Goal: Task Accomplishment & Management: Manage account settings

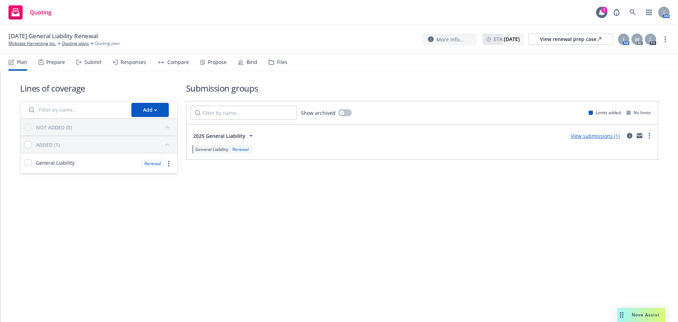
click at [222, 64] on div "Propose" at bounding box center [217, 62] width 19 height 6
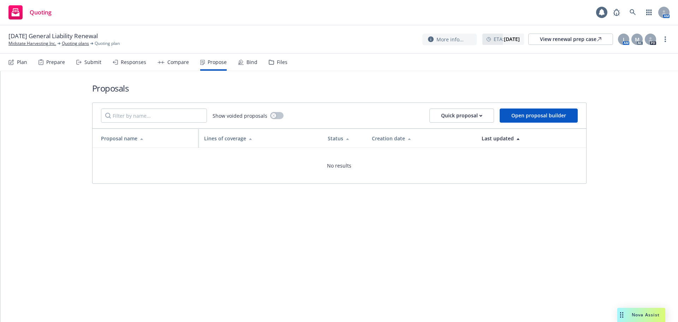
click at [53, 66] on div "Prepare" at bounding box center [51, 62] width 26 height 17
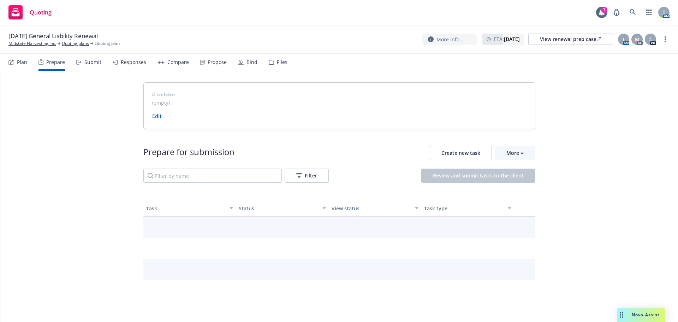
click at [89, 62] on div "Submit" at bounding box center [92, 62] width 17 height 6
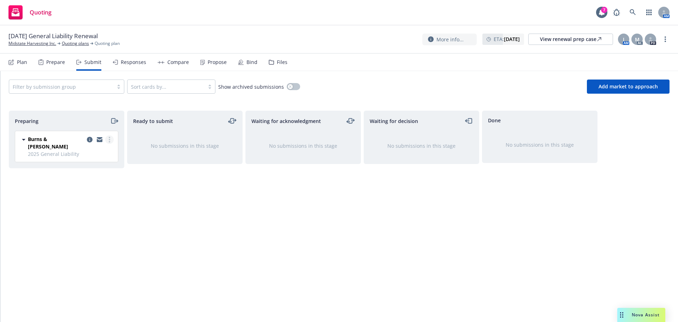
click at [108, 138] on link "more" at bounding box center [109, 139] width 8 height 8
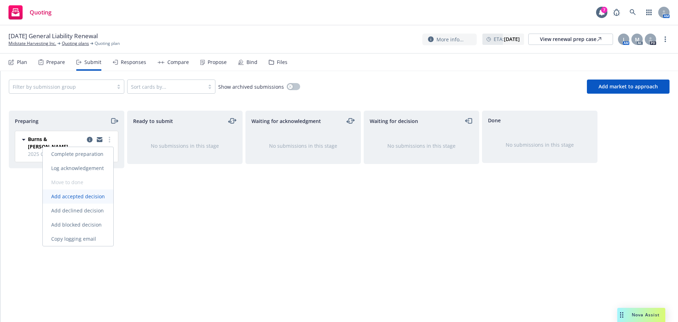
click at [90, 198] on span "Add accepted decision" at bounding box center [78, 196] width 71 height 7
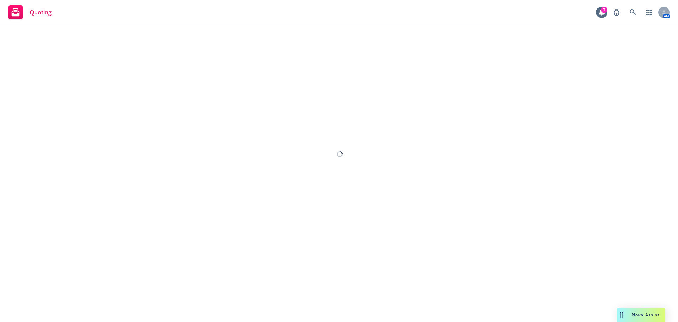
select select "12"
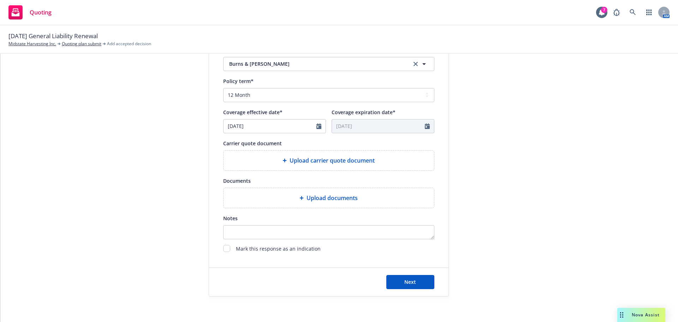
scroll to position [262, 0]
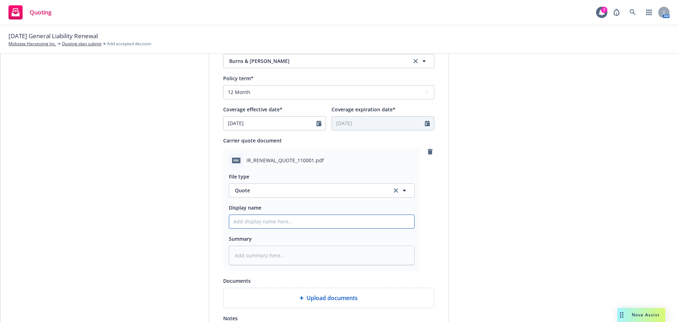
click at [268, 224] on input "Display name" at bounding box center [321, 221] width 185 height 13
type textarea "x"
type input "2"
type textarea "x"
type input "20"
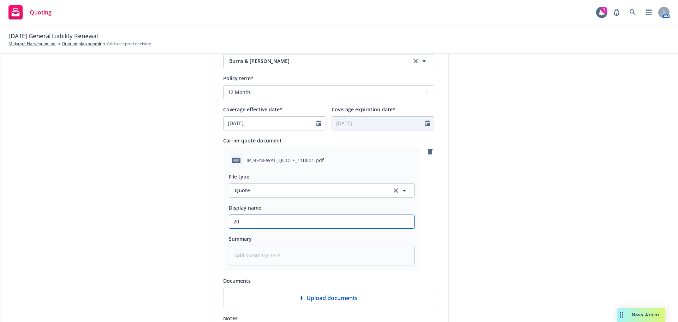
type textarea "x"
type input "202"
type textarea "x"
type input "2025"
type textarea "x"
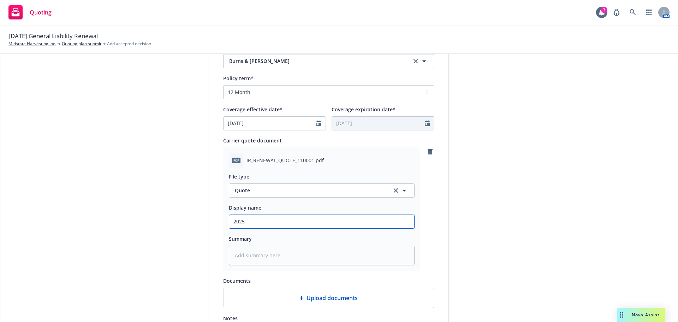
type input "2025"
type textarea "x"
type input "2025 G"
type textarea "x"
type input "2025 Ge"
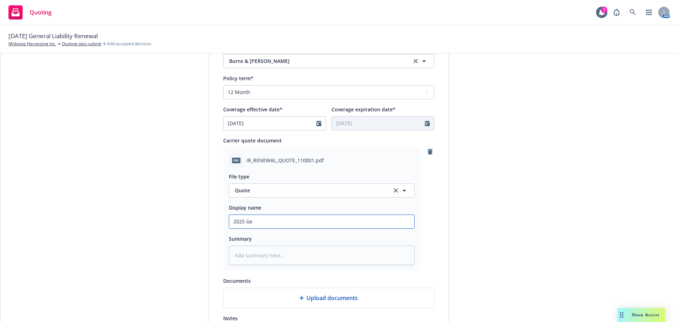
type textarea "x"
type input "2025 Gen"
type textarea "x"
type input "2025 Gene"
type textarea "x"
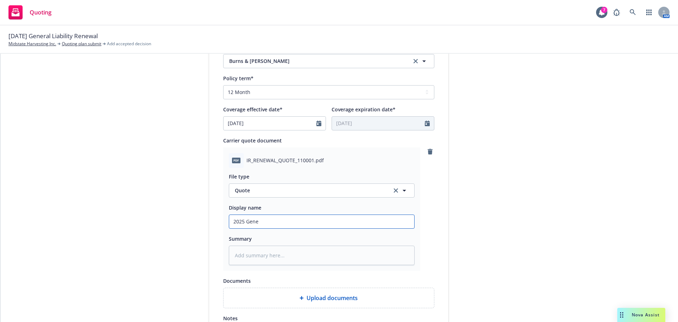
type input "2025 Gener"
type textarea "x"
type input "2025 Genera"
type textarea "x"
type input "2025 Genera;"
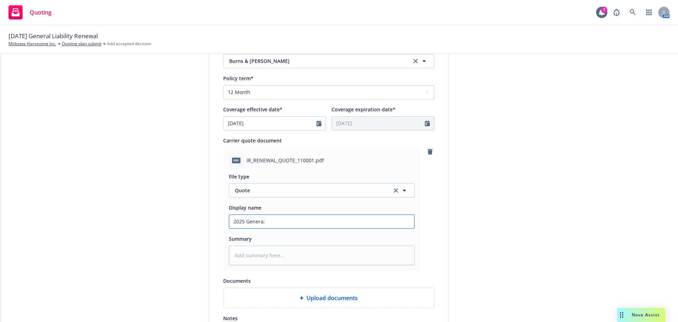
type textarea "x"
type input "2025 Genera;"
type textarea "x"
type input "2025 Genera; :"
type textarea "x"
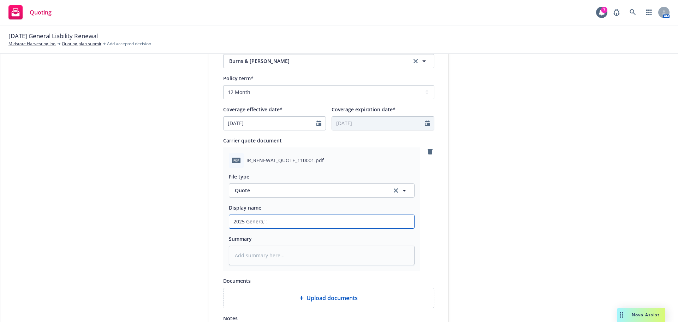
type input "2025 Genera; :o"
type textarea "x"
type input "2025 Genera; :"
type textarea "x"
type input "2025 Genera;"
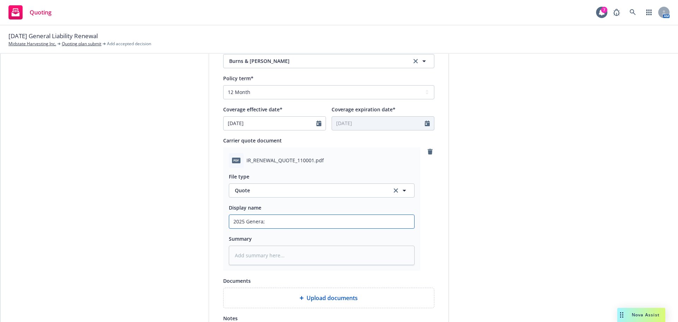
type textarea "x"
type input "2025 Genera;"
type textarea "x"
type input "2025 Genera"
type textarea "x"
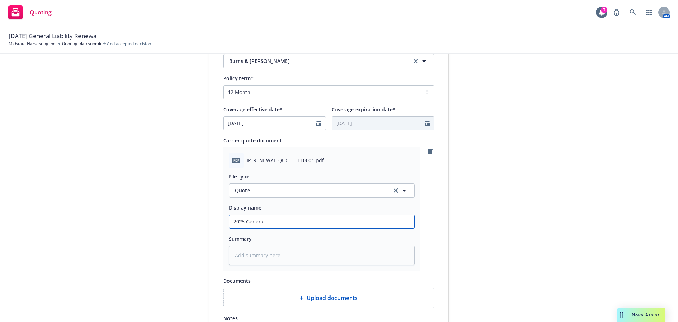
type input "2025 General"
type textarea "x"
type input "2025 General"
type textarea "x"
type input "2025 General l"
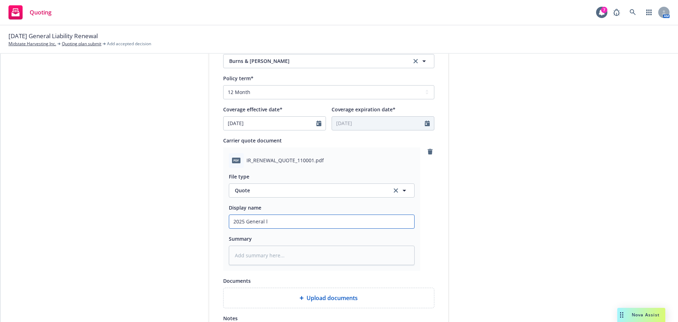
type textarea "x"
type input "2025 General li"
type textarea "x"
type input "2025 General l"
type textarea "x"
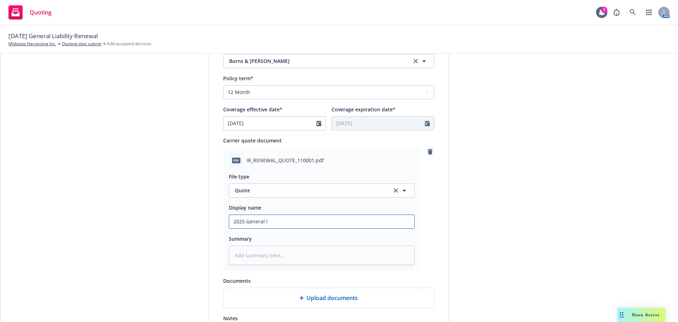
type input "2025 General"
type textarea "x"
type input "2025 General L"
type textarea "x"
type input "2025 General Li"
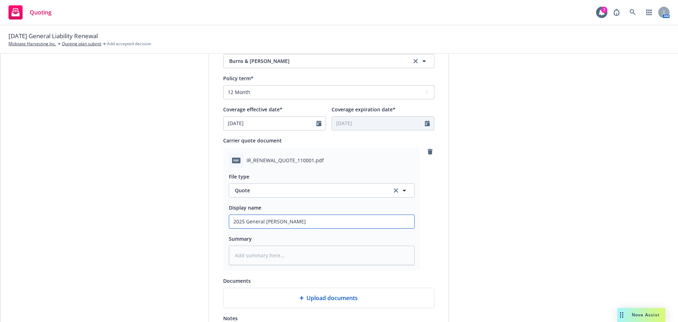
type textarea "x"
type input "2025 General Lik"
type textarea "x"
type input "2025 General Lika"
type textarea "x"
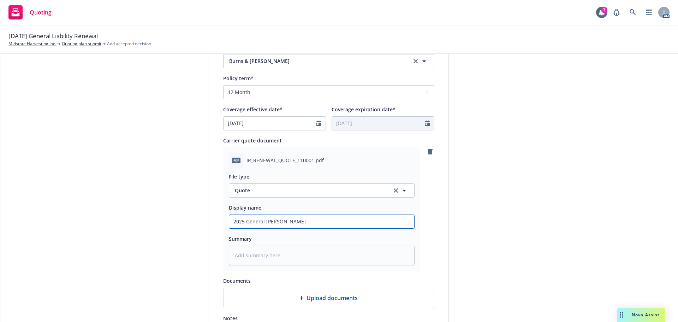
type input "2025 General Likab"
type textarea "x"
type input "2025 General Likabi"
type textarea "x"
type input "2025 General Likabil"
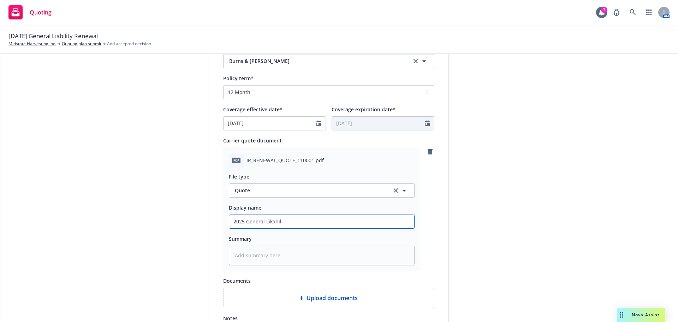
type textarea "x"
type input "2025 General Likabi"
type textarea "x"
type input "2025 General Likab"
type textarea "x"
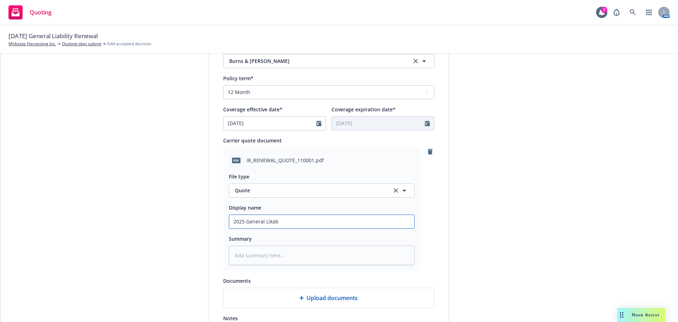
type input "2025 General Lika"
type textarea "x"
type input "2025 General Lik"
type textarea "x"
type input "2025 General Li"
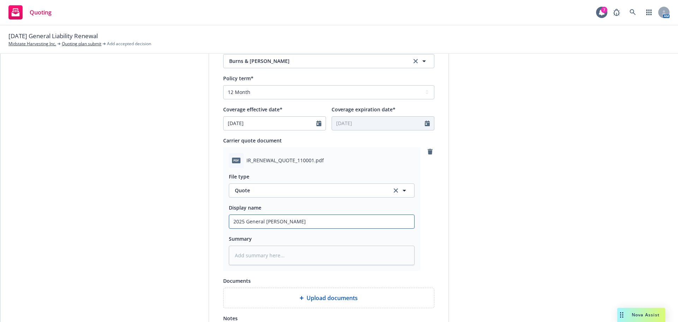
type textarea "x"
type input "2025 General Lia"
type textarea "x"
type input "2025 General Liab"
type textarea "x"
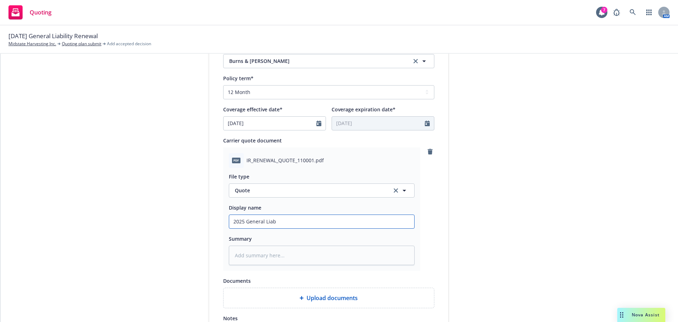
type input "2025 General Liabi"
type textarea "x"
type input "2025 General Liabil"
type textarea "x"
type input "2025 General Liabili"
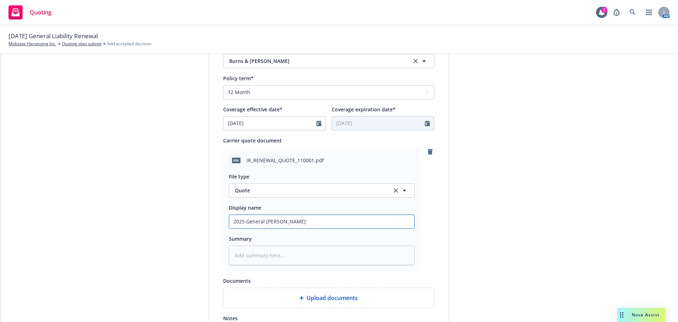
type textarea "x"
type input "2025 General Liabilit"
type textarea "x"
type input "2025 General Liability"
type textarea "x"
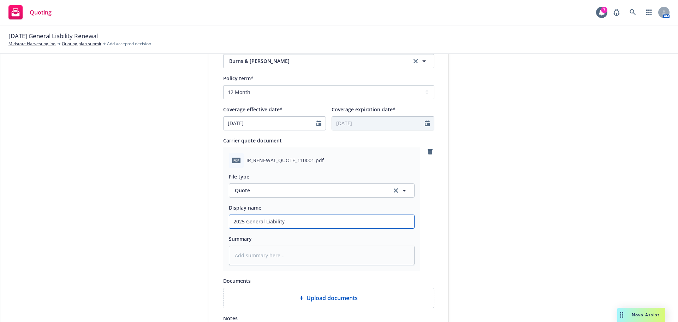
type input "2025 General Liability"
type textarea "x"
type input "2025 General Liability Q"
type textarea "x"
type input "2025 General Liability Qu"
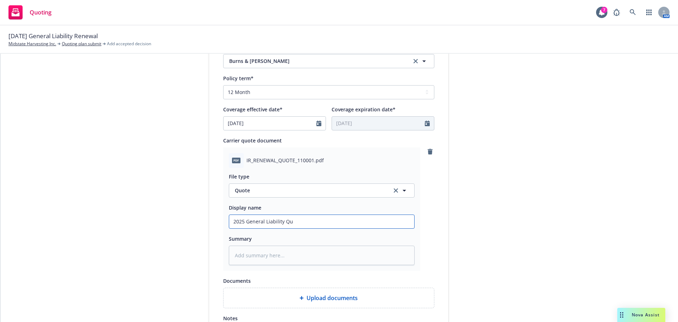
type textarea "x"
type input "2025 General Liability Quo"
type textarea "x"
type input "2025 General Liability Quot"
type textarea "x"
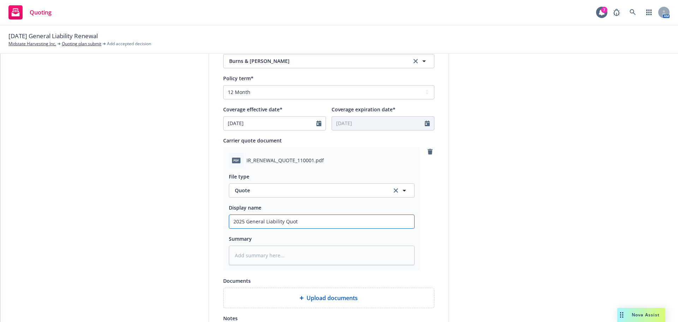
type input "2025 General Liability Quote"
type textarea "x"
type input "2025 General Liability Quote"
type textarea "x"
type input "2025 General Liability Quote -"
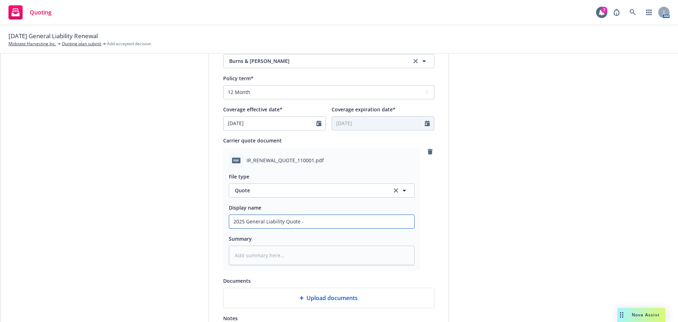
type textarea "x"
type input "2025 General Liability Quote -"
type textarea "x"
type input "2025 General Liability Quote - B"
type textarea "x"
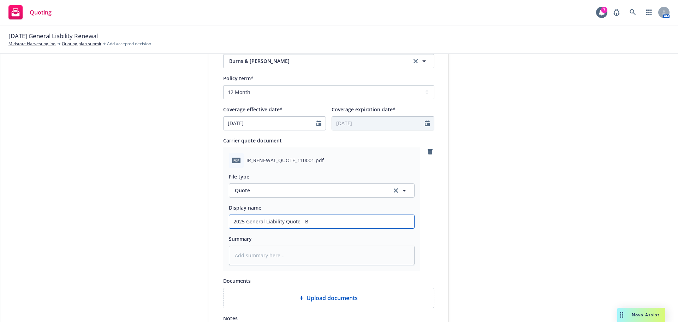
type input "2025 General Liability Quote - Bu"
type textarea "x"
type input "2025 General Liability Quote - Bur"
type textarea "x"
type input "2025 General Liability Quote - Burn"
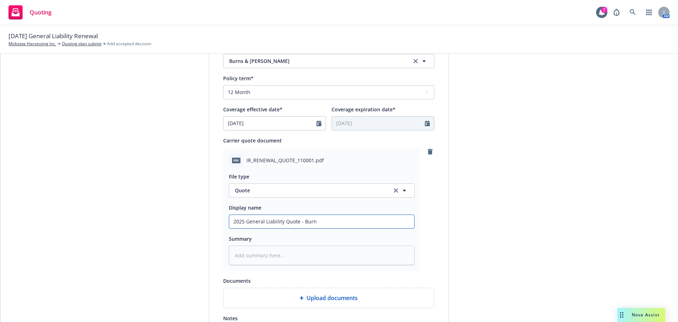
type textarea "x"
type input "2025 General Liability Quote - Burns"
type textarea "x"
type input "2025 General Liability Quote - Burns"
type textarea "x"
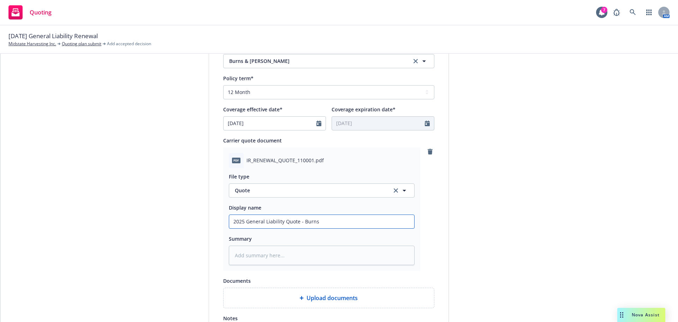
type input "2025 General Liability Quote - Burns &"
type textarea "x"
type input "2025 General Liability Quote - Burns &"
type textarea "x"
type input "2025 General Liability Quote - Burns & W"
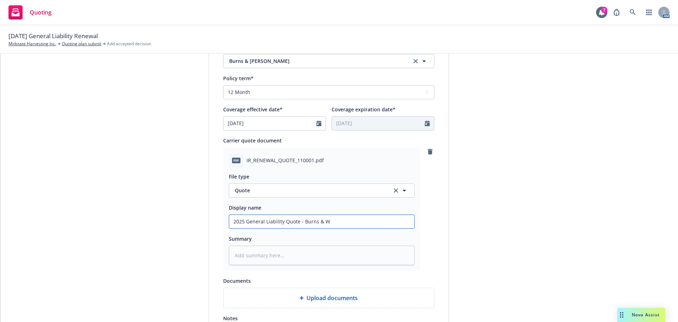
type textarea "x"
type input "2025 General Liability Quote - Burns & Wi"
type textarea "x"
type input "2025 General Liability Quote - Burns & Wil"
type textarea "x"
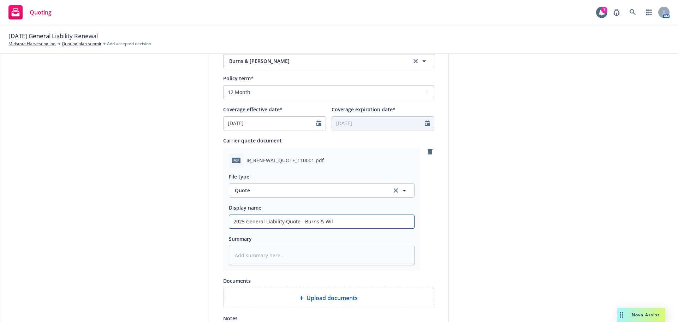
type input "2025 General Liability Quote - Burns & Wilc"
type textarea "x"
type input "2025 General Liability Quote - Burns & Wilco"
type textarea "x"
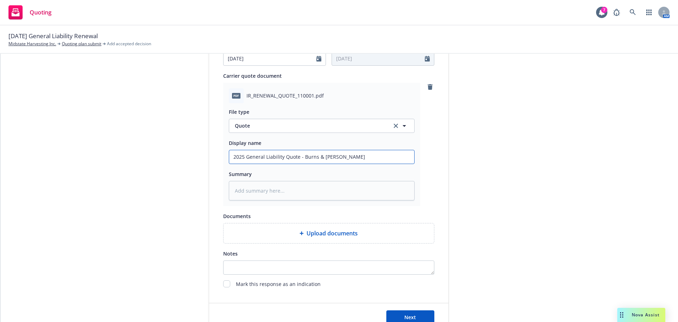
scroll to position [365, 0]
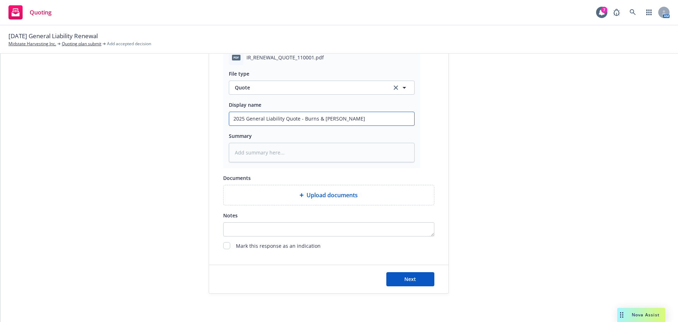
type input "2025 General Liability Quote - Burns & Wilcox"
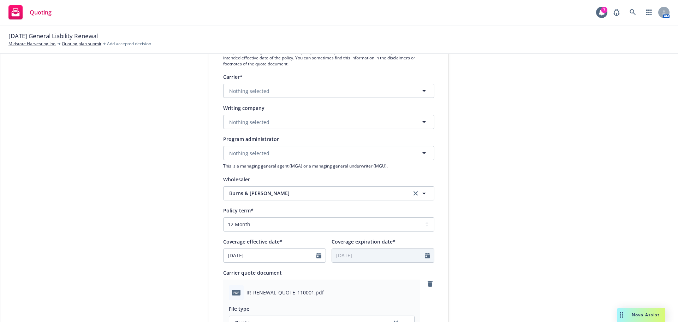
scroll to position [118, 0]
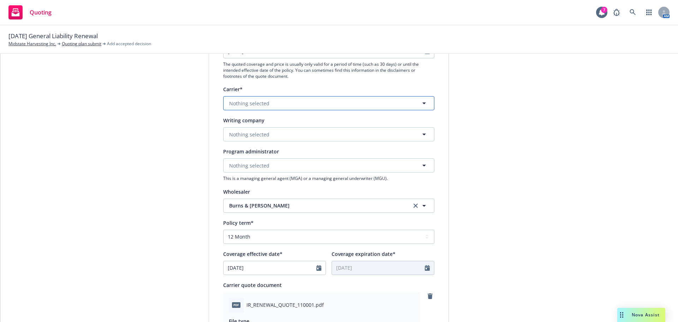
click at [249, 101] on span "Nothing selected" at bounding box center [249, 103] width 40 height 7
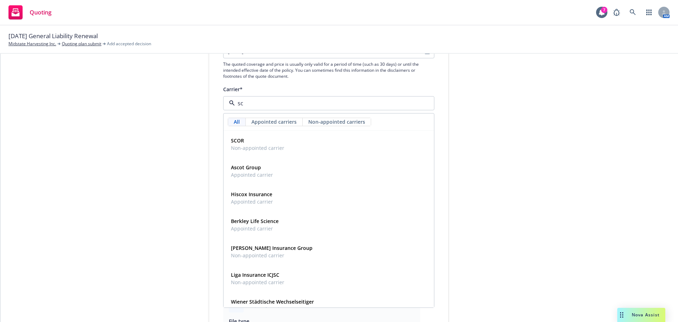
type input "s"
type input "scot"
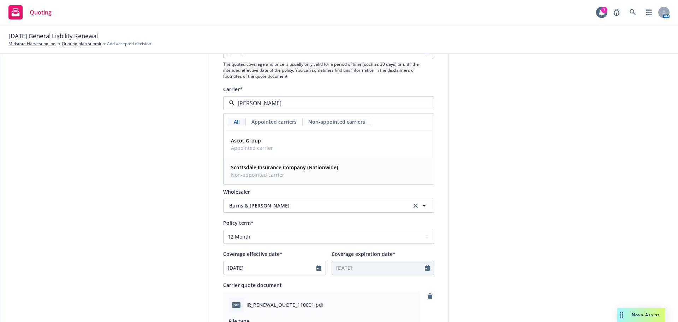
click at [308, 162] on div "Scottsdale Insurance Company (Nationwide) Non-appointed carrier" at bounding box center [283, 171] width 111 height 18
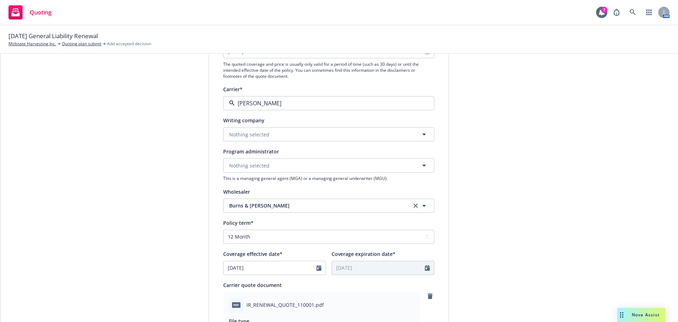
type textarea "x"
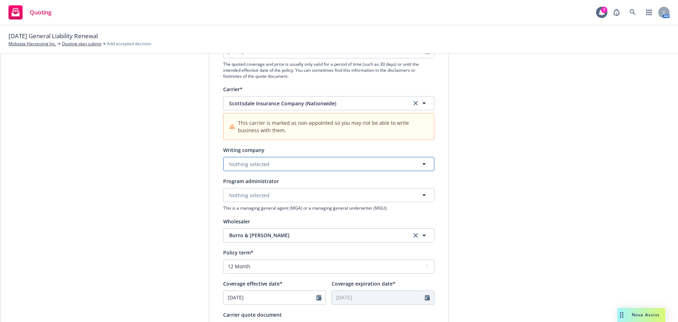
click at [257, 165] on span "Nothing selected" at bounding box center [249, 163] width 40 height 7
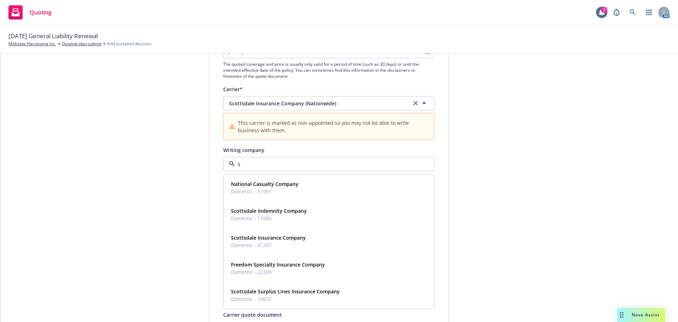
type input "sc"
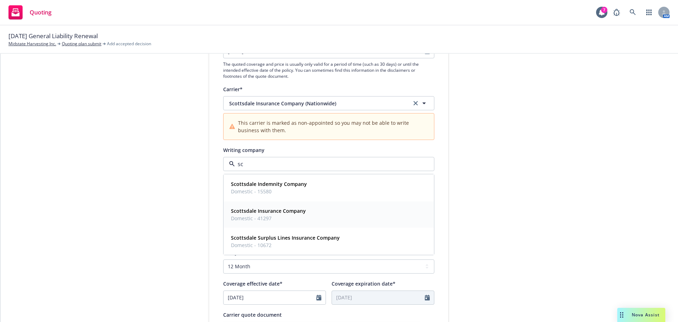
click at [262, 215] on span "Domestic - 41297" at bounding box center [268, 217] width 75 height 7
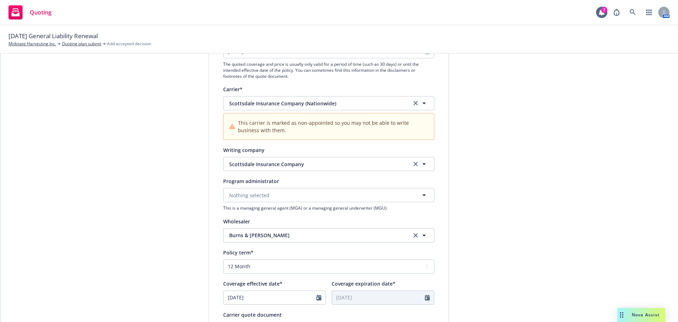
click at [143, 212] on div "1 Quote initiation 2 Coverage selection 3 Billing info" at bounding box center [156, 267] width 78 height 606
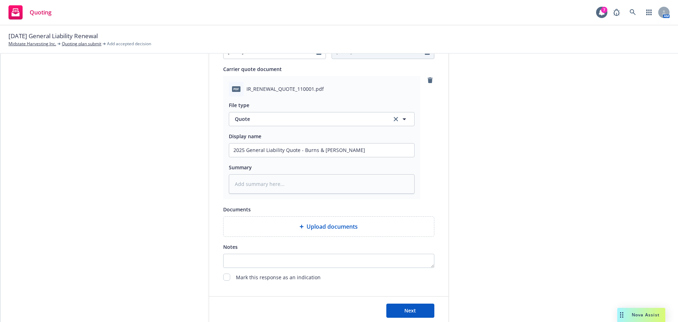
scroll to position [394, 0]
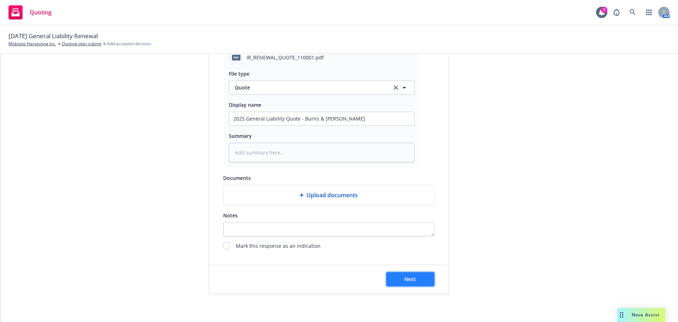
click at [394, 278] on button "Next" at bounding box center [410, 279] width 48 height 14
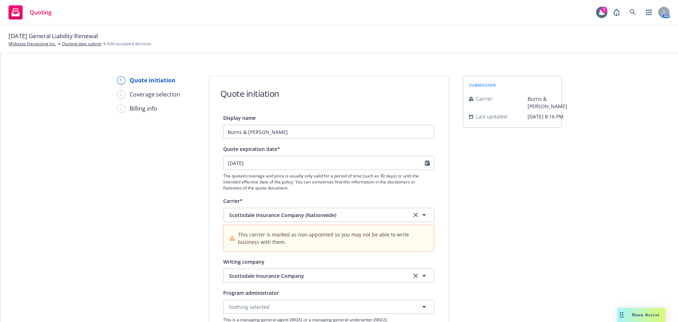
scroll to position [103, 0]
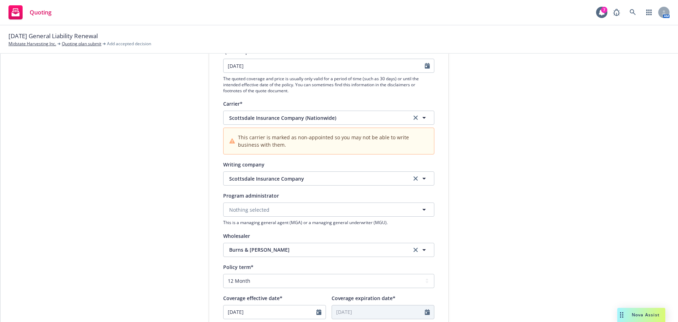
type textarea "x"
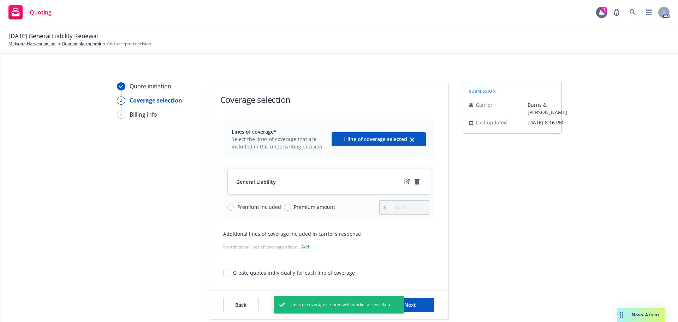
scroll to position [26, 0]
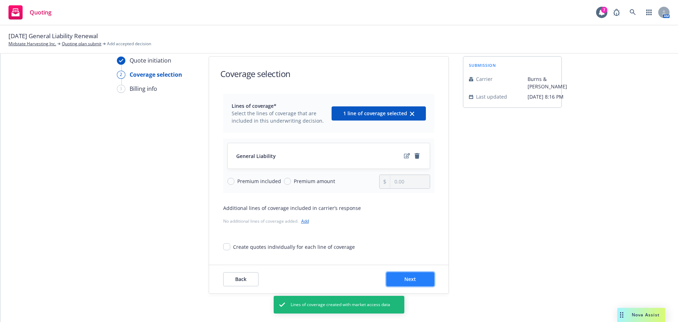
click at [395, 279] on button "Next" at bounding box center [410, 279] width 48 height 14
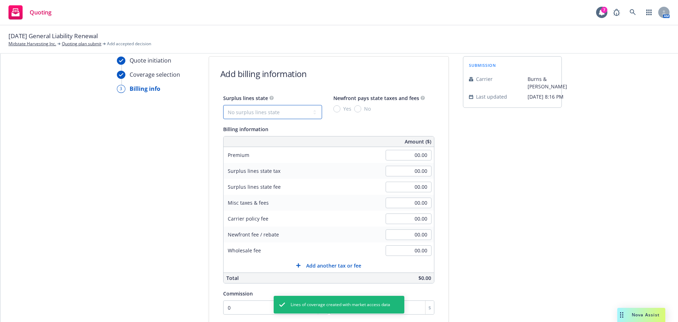
click at [239, 113] on select "No surplus lines state Alaska Alabama Arkansas Arizona California Colorado Conn…" at bounding box center [272, 112] width 99 height 14
select select "CA"
click at [223, 105] on select "No surplus lines state Alaska Alabama Arkansas Arizona California Colorado Conn…" at bounding box center [272, 112] width 99 height 14
click at [354, 108] on input "No" at bounding box center [357, 108] width 7 height 7
radio input "true"
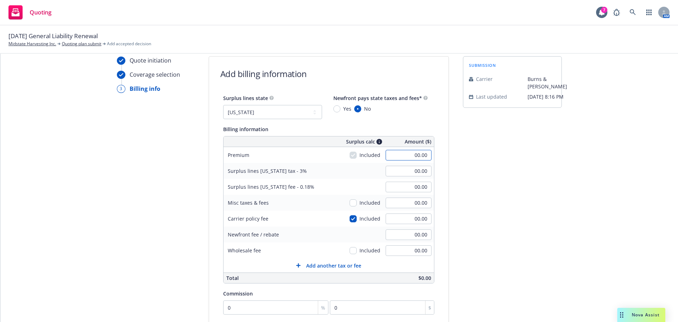
click at [415, 154] on input "00.00" at bounding box center [408, 155] width 46 height 11
type input "1,314.00"
type input "39.42"
type input "2.37"
click at [490, 193] on div "submission Carrier Burns & Wilcox Last updated 6/17, 8:16 PM" at bounding box center [512, 236] width 99 height 361
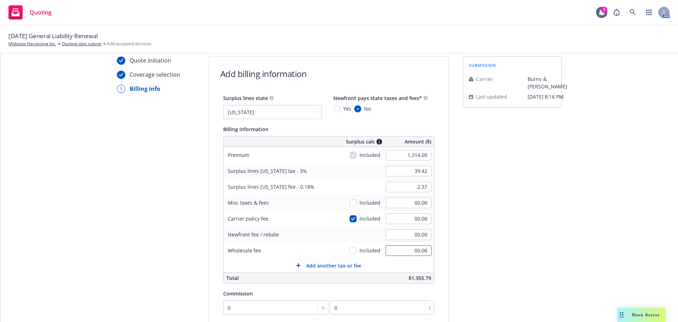
click at [415, 245] on input "00.00" at bounding box center [408, 250] width 46 height 11
type input "200.00"
click at [505, 257] on div "submission Carrier Burns & Wilcox Last updated 6/17, 8:16 PM" at bounding box center [512, 236] width 99 height 361
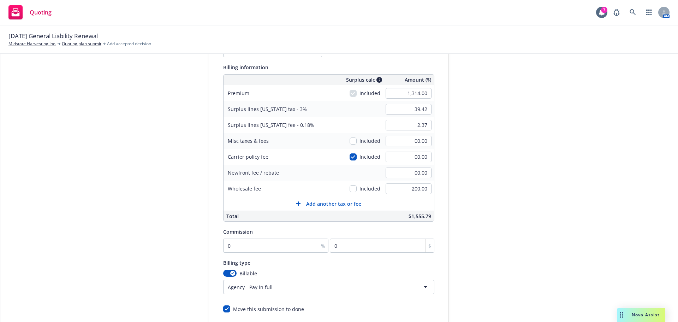
scroll to position [96, 0]
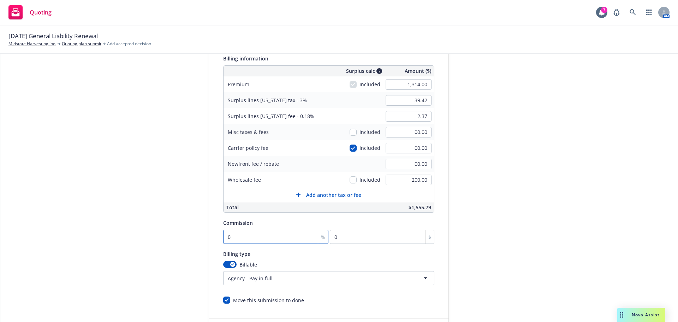
click at [266, 238] on input "0" at bounding box center [276, 236] width 106 height 14
type input "1"
type input "13.14"
type input "10"
type input "131.4"
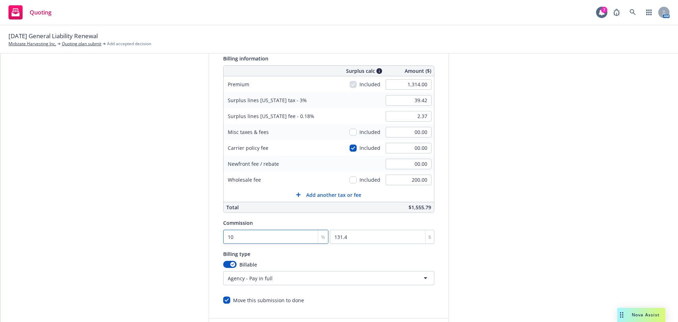
type input "10"
click at [144, 232] on div "Quote initiation Coverage selection 3 Billing info" at bounding box center [156, 166] width 78 height 361
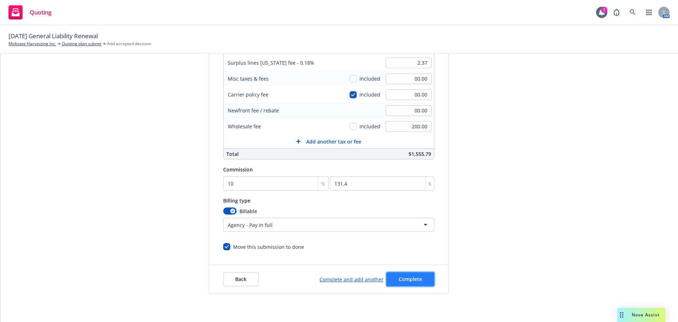
click at [403, 277] on span "Complete" at bounding box center [409, 278] width 23 height 7
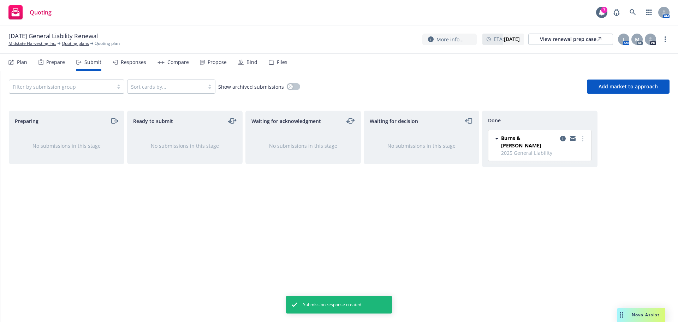
click at [118, 64] on div "Responses" at bounding box center [130, 62] width 34 height 17
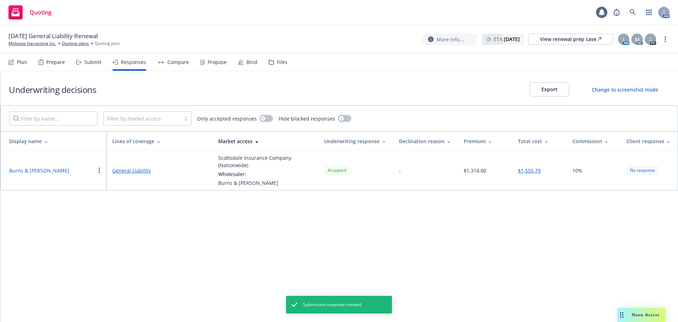
click at [235, 60] on div "Plan Prepare Submit Responses Compare Propose Bind Files" at bounding box center [147, 62] width 279 height 17
click at [243, 61] on div "Bind" at bounding box center [247, 62] width 19 height 17
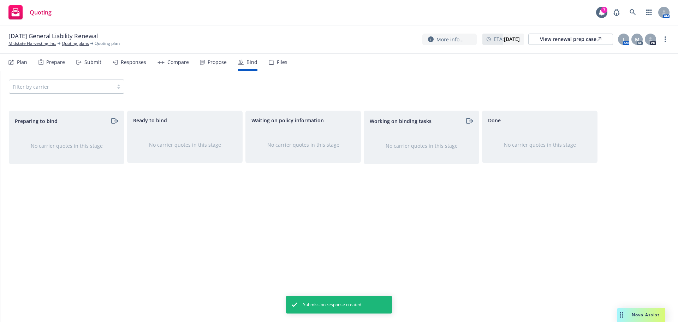
click at [218, 60] on div "Propose" at bounding box center [217, 62] width 19 height 6
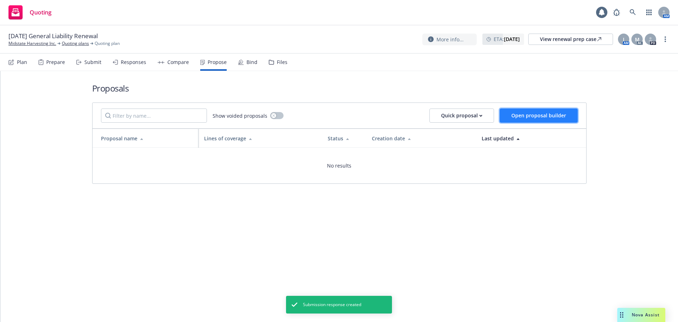
click at [514, 116] on span "Open proposal builder" at bounding box center [538, 115] width 55 height 7
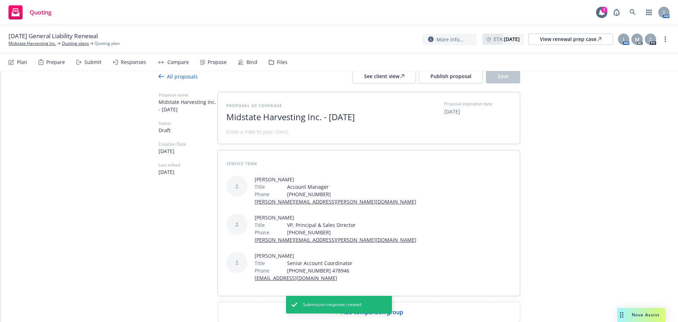
scroll to position [20, 0]
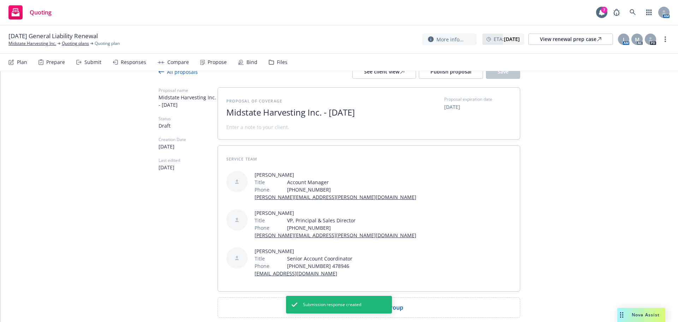
click at [294, 297] on div "Add comparison group" at bounding box center [369, 307] width 302 height 20
click at [395, 112] on span "Midstate Harvesting Inc. - October 2025" at bounding box center [312, 112] width 173 height 10
type textarea "x"
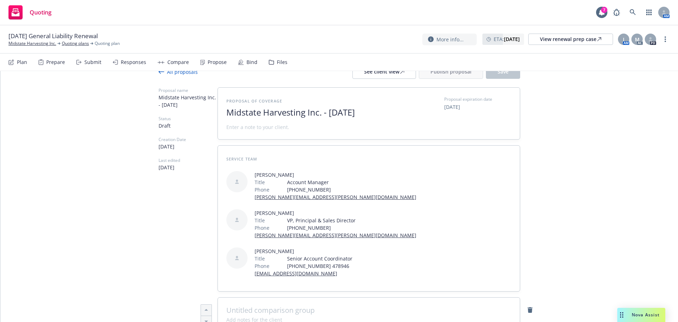
drag, startPoint x: 391, startPoint y: 112, endPoint x: 318, endPoint y: 112, distance: 73.4
click at [318, 112] on span "Midstate Harvesting Inc. - October 2025" at bounding box center [312, 112] width 173 height 10
type textarea "x"
click at [257, 128] on span at bounding box center [257, 126] width 63 height 7
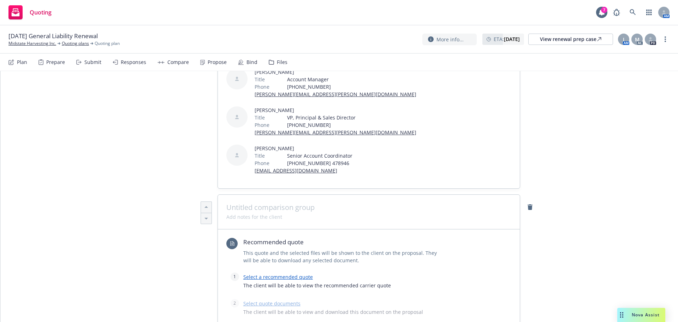
scroll to position [126, 0]
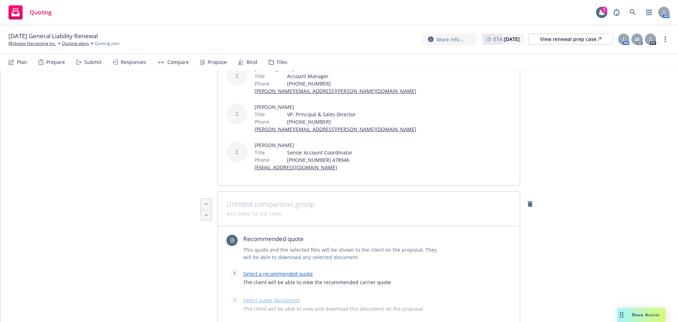
click at [256, 208] on div at bounding box center [368, 208] width 285 height 1
click at [258, 200] on span at bounding box center [368, 204] width 285 height 8
type textarea "x"
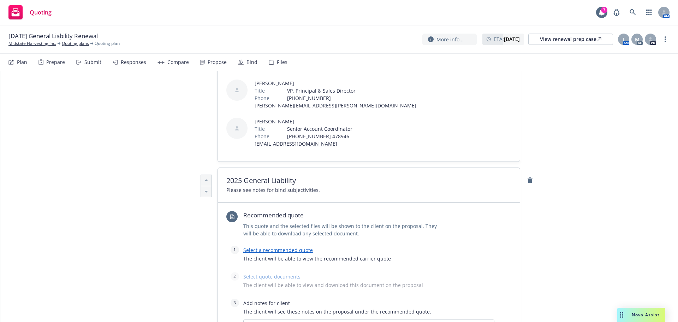
scroll to position [197, 0]
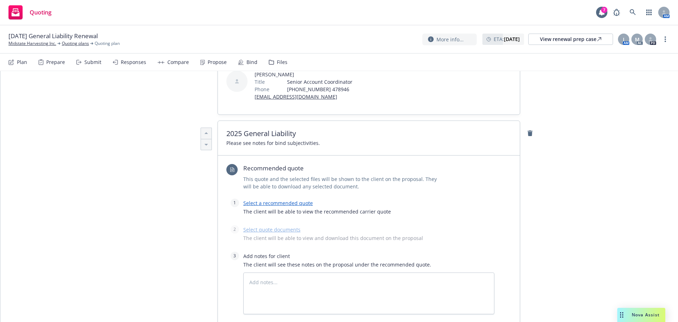
click at [281, 208] on span "The client will be able to view the recommended carrier quote" at bounding box center [368, 211] width 251 height 7
click at [281, 199] on link "Select a recommended quote" at bounding box center [278, 202] width 70 height 7
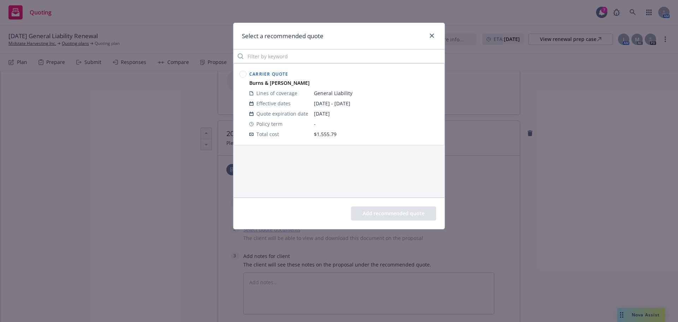
click at [242, 73] on circle at bounding box center [243, 74] width 7 height 7
click at [371, 209] on button "Add recommended quote" at bounding box center [393, 213] width 85 height 14
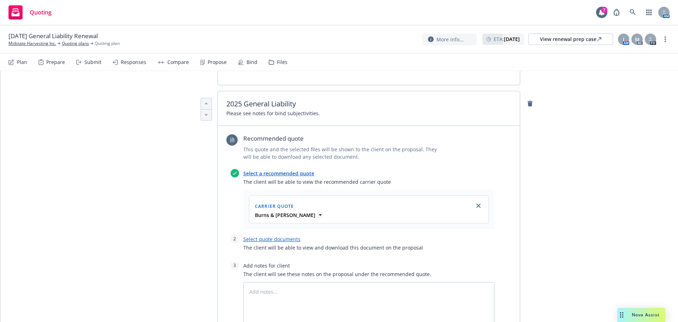
scroll to position [268, 0]
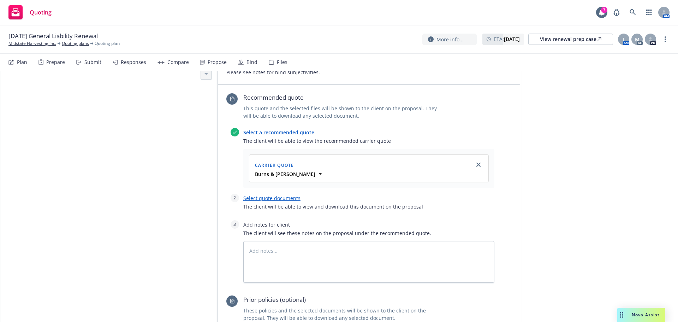
click at [254, 194] on link "Select quote documents" at bounding box center [271, 197] width 57 height 7
type textarea "x"
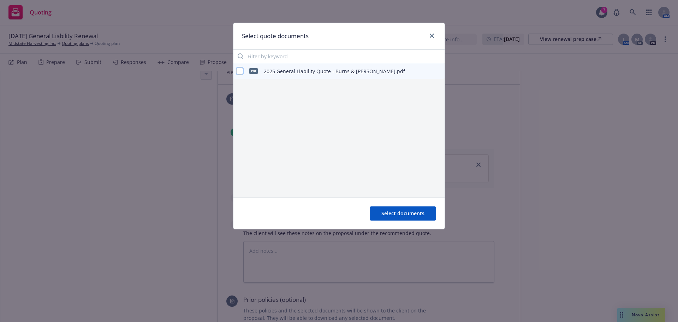
click at [237, 73] on input "checkbox" at bounding box center [239, 70] width 7 height 7
checkbox input "true"
click at [390, 213] on span "Select documents" at bounding box center [402, 213] width 43 height 7
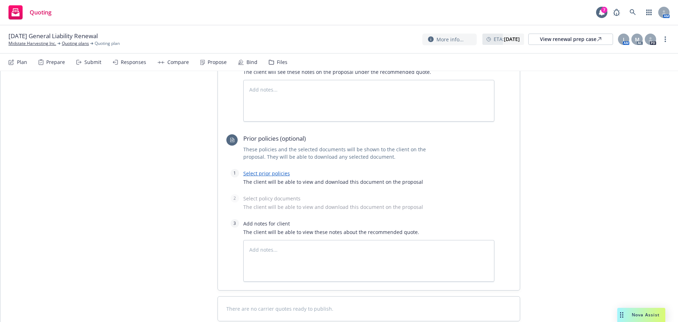
scroll to position [338, 0]
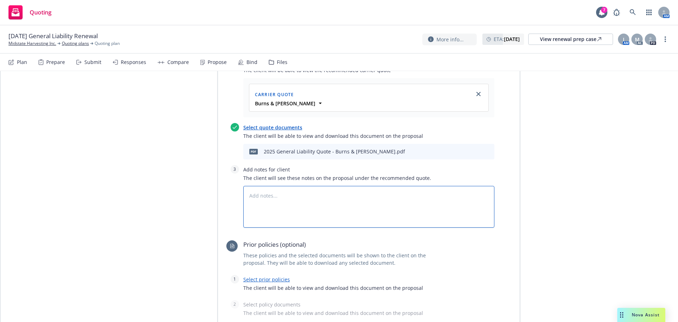
click at [257, 186] on textarea at bounding box center [368, 207] width 251 height 42
type textarea "x"
type textarea "B"
type textarea "x"
type textarea "Bi"
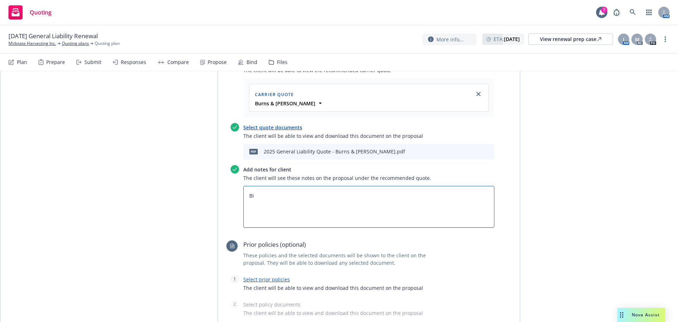
type textarea "x"
type textarea "Bin"
type textarea "x"
type textarea "Bind"
type textarea "x"
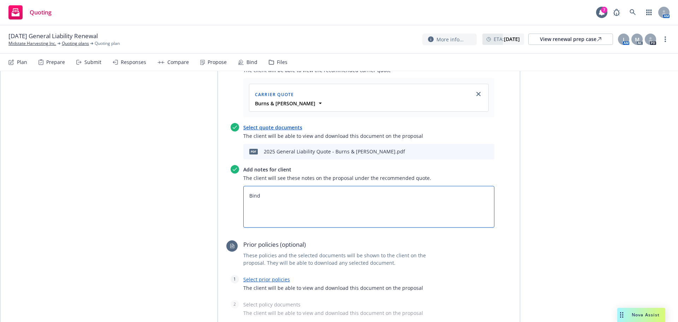
type textarea "Bind"
type textarea "x"
type textarea "Bind D"
type textarea "x"
type textarea "Bind Du"
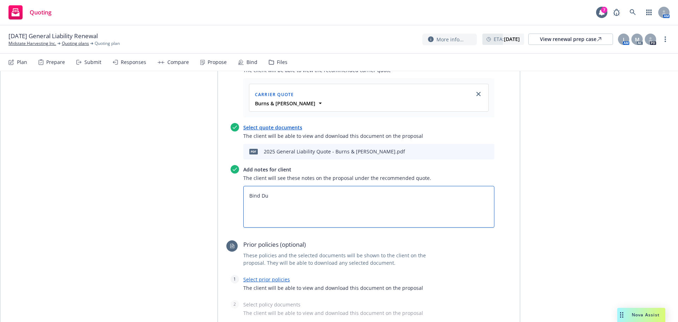
type textarea "x"
type textarea "Bind D"
type textarea "x"
type textarea "Bind"
type textarea "x"
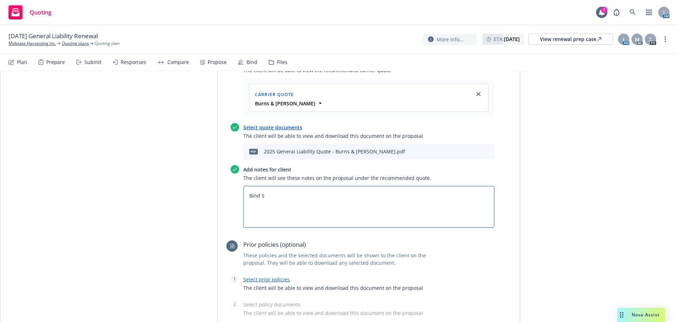
type textarea "Bind Su"
type textarea "x"
type textarea "Bind Sub"
type textarea "x"
type textarea "Bind Subj"
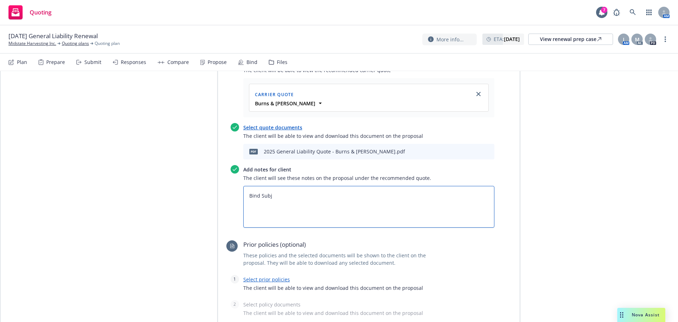
type textarea "x"
type textarea "Bind Subje"
type textarea "x"
type textarea "Bind Subjec"
type textarea "x"
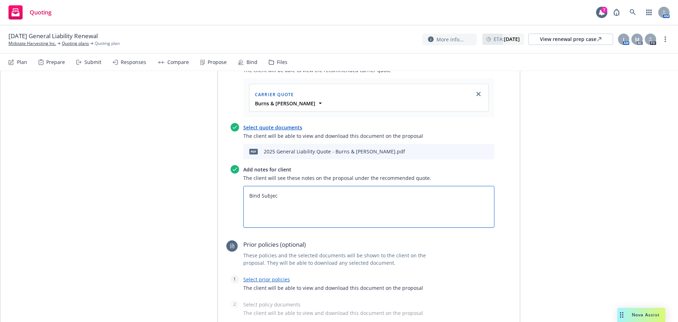
type textarea "Bind Subjecv"
type textarea "x"
type textarea "Bind Subjecvi"
type textarea "x"
type textarea "Bind Subjecvit"
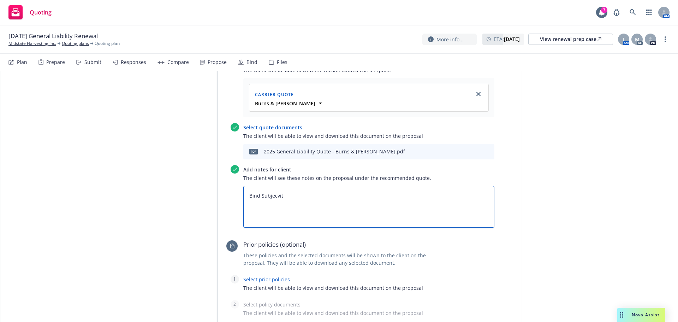
type textarea "x"
type textarea "Bind Subjecviti"
type textarea "x"
type textarea "Bind Subjecvit"
type textarea "x"
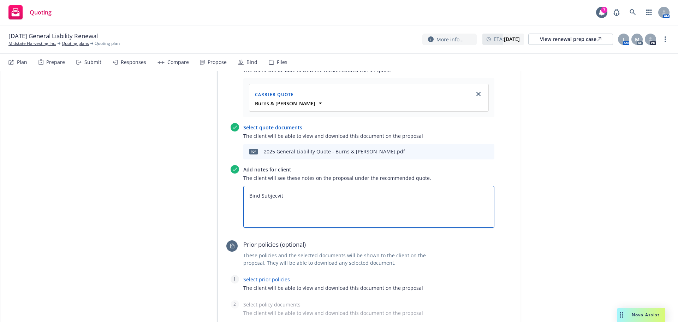
type textarea "Bind Subjecvi"
type textarea "x"
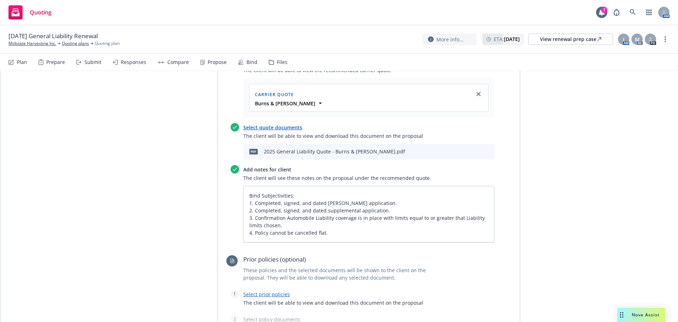
click at [254, 290] on link "Select prior policies" at bounding box center [266, 293] width 47 height 7
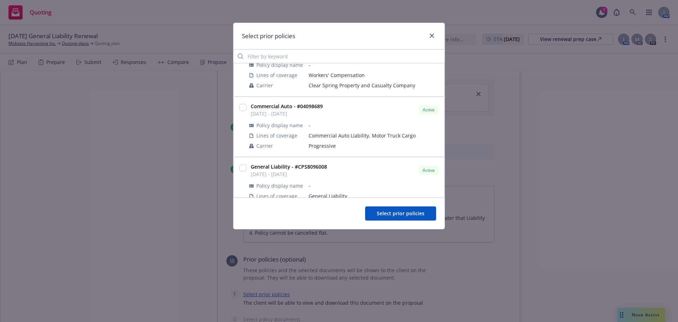
scroll to position [53, 0]
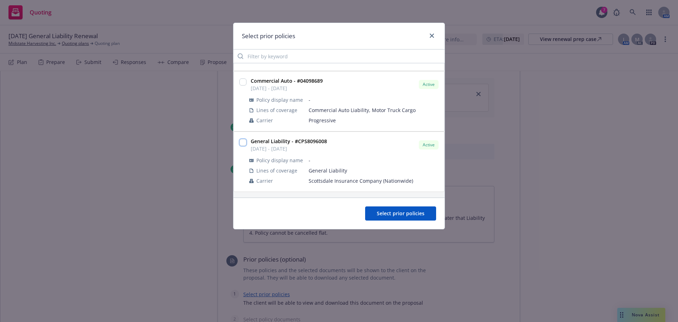
click at [242, 143] on input "checkbox" at bounding box center [242, 142] width 7 height 7
click at [390, 218] on button "Select prior policies" at bounding box center [400, 213] width 71 height 14
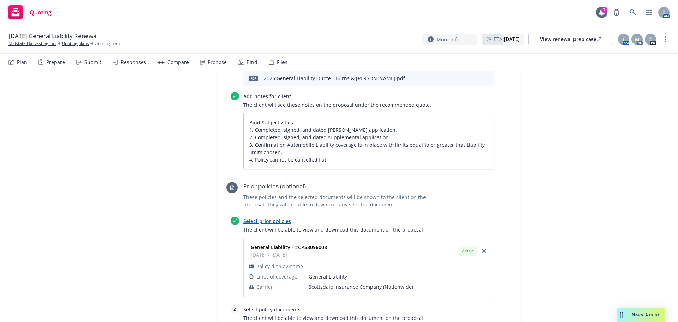
scroll to position [515, 0]
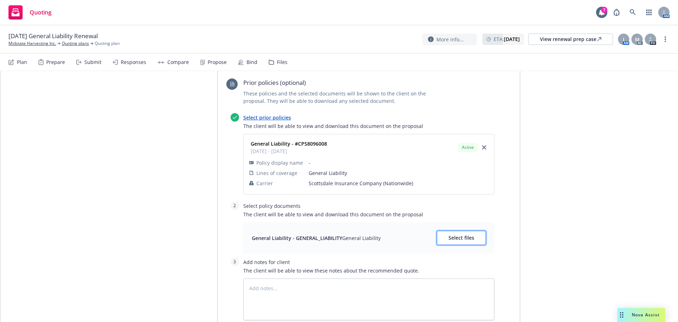
click at [452, 234] on span "Select files" at bounding box center [461, 237] width 26 height 7
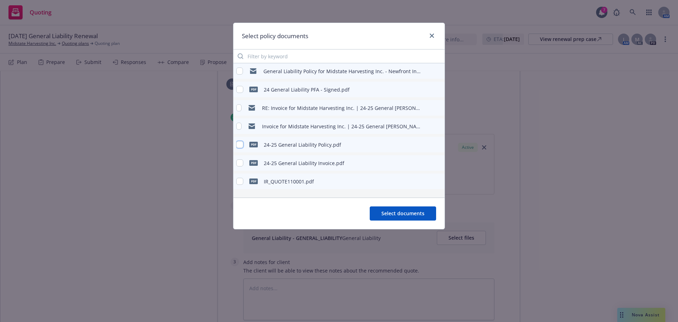
click at [238, 145] on input "checkbox" at bounding box center [239, 144] width 7 height 7
click at [431, 219] on button "Select documents" at bounding box center [403, 213] width 66 height 14
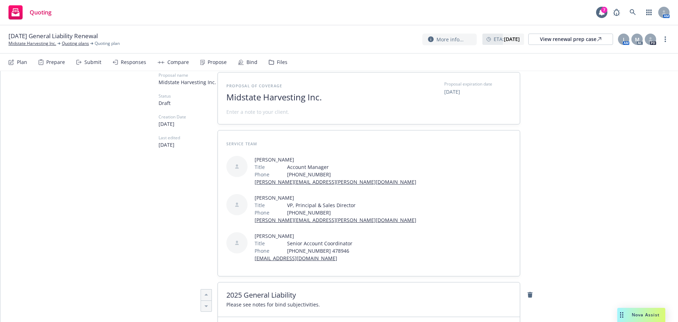
scroll to position [0, 0]
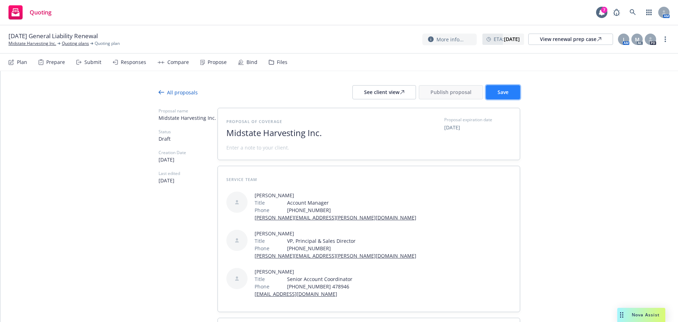
click at [497, 89] on span "Save" at bounding box center [502, 92] width 11 height 7
click at [259, 149] on span at bounding box center [257, 147] width 63 height 7
click at [270, 147] on span "Policy Term: 11/15/12025 to 11/15/2026" at bounding box center [267, 147] width 82 height 7
click at [514, 95] on button "Save" at bounding box center [503, 92] width 34 height 14
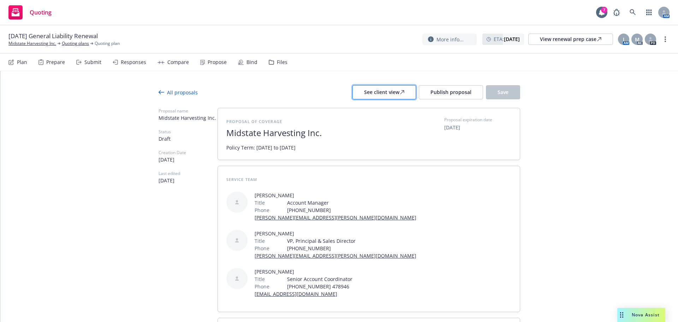
click at [382, 91] on div "See client view" at bounding box center [384, 91] width 40 height 13
click at [438, 88] on button "Publish proposal" at bounding box center [451, 92] width 64 height 14
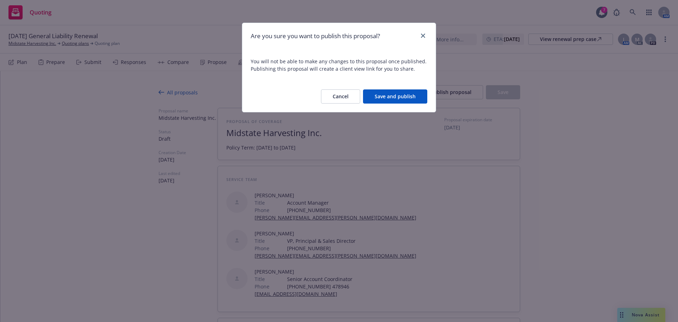
click at [393, 102] on button "Save and publish" at bounding box center [395, 96] width 64 height 14
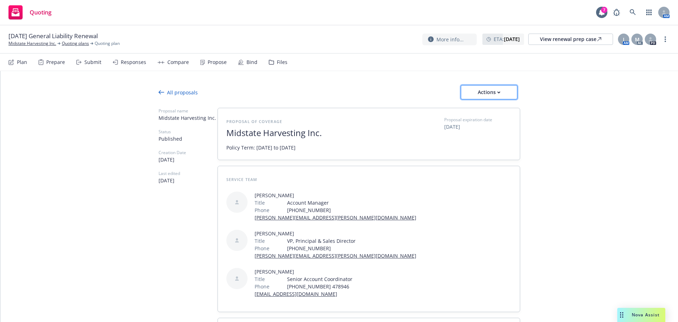
click at [483, 92] on div "Actions" at bounding box center [488, 91] width 33 height 13
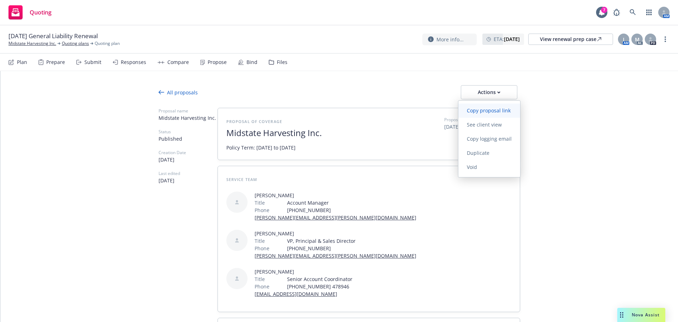
click at [487, 112] on span "Copy proposal link" at bounding box center [488, 110] width 61 height 7
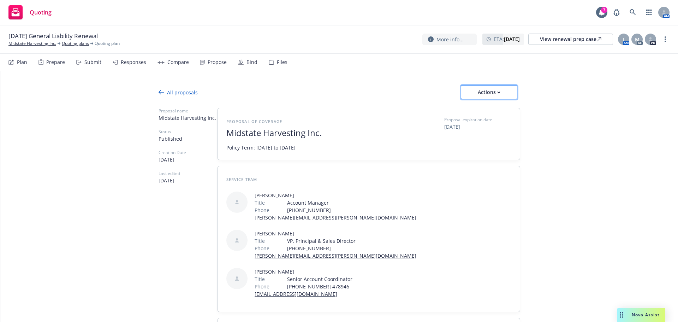
click at [506, 94] on button "Actions" at bounding box center [489, 92] width 56 height 14
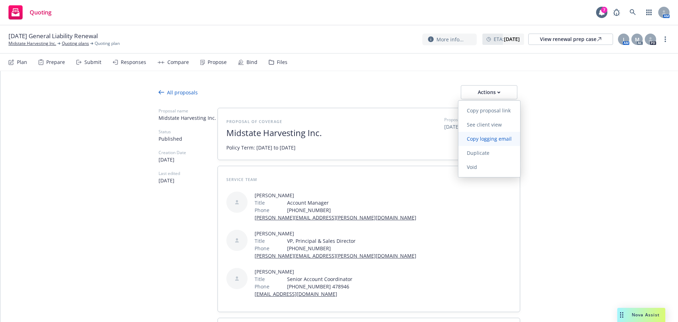
click at [505, 143] on link "Copy logging email" at bounding box center [489, 139] width 62 height 14
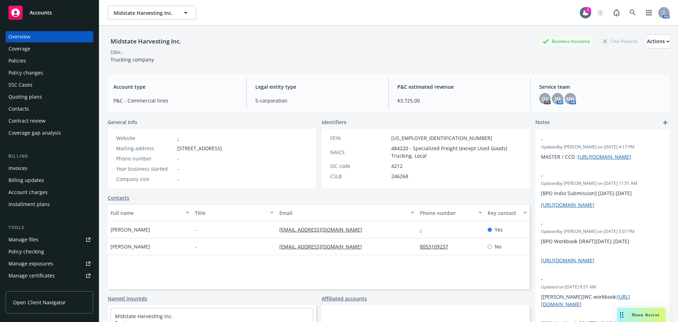
click at [31, 62] on div "Policies" at bounding box center [49, 60] width 82 height 11
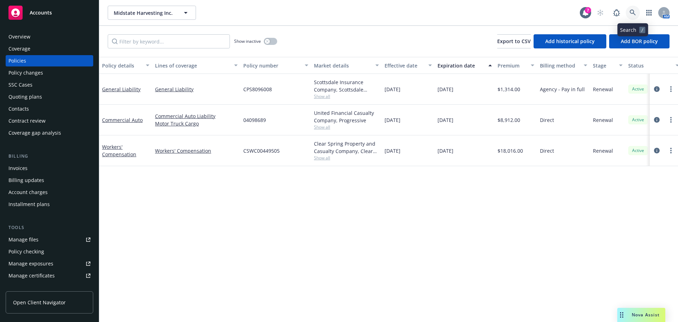
click at [633, 11] on icon at bounding box center [632, 13] width 6 height 6
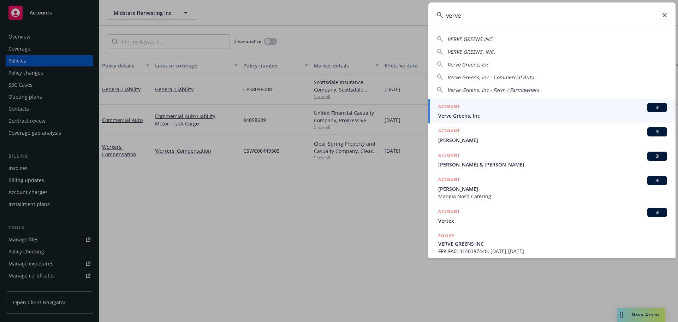
type input "verve"
click at [459, 110] on h5 "ACCOUNT" at bounding box center [449, 107] width 22 height 8
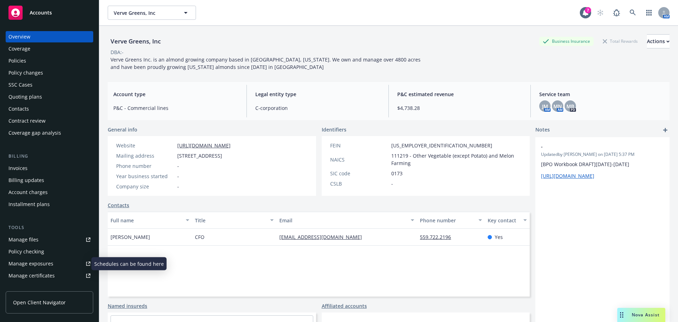
click at [40, 264] on div "Manage exposures" at bounding box center [30, 263] width 45 height 11
click at [44, 167] on div "Invoices" at bounding box center [49, 167] width 82 height 11
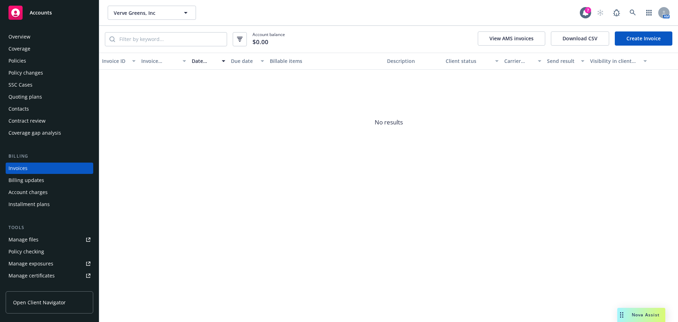
click at [639, 43] on link "Create Invoice" at bounding box center [643, 38] width 58 height 14
